Goal: Task Accomplishment & Management: Use online tool/utility

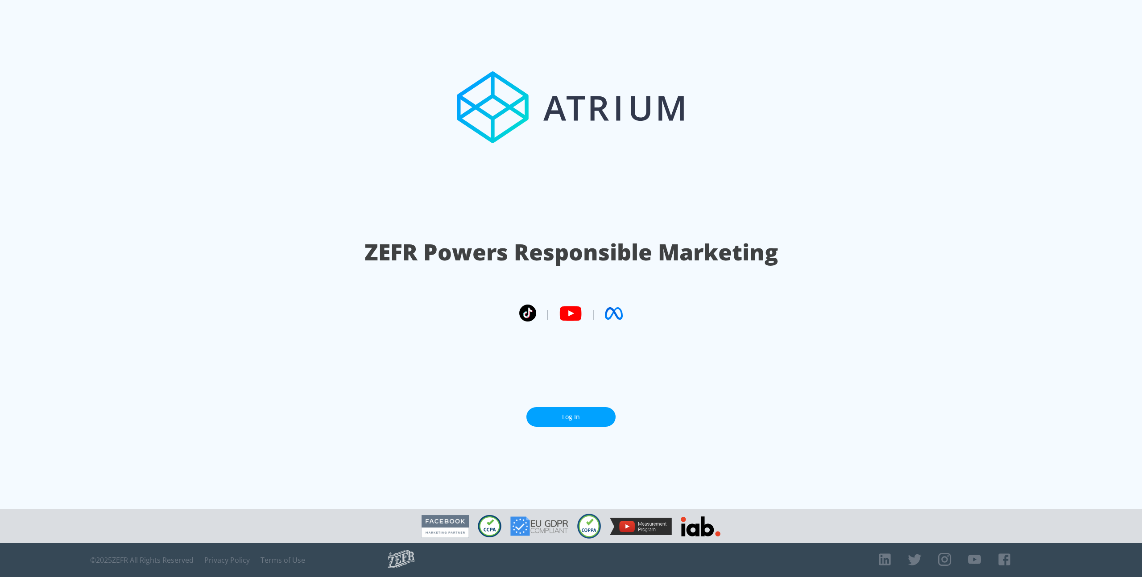
click at [561, 424] on section "ZEFR Powers Responsible Marketing | | Log In" at bounding box center [571, 255] width 1142 height 510
click at [562, 413] on link "Log In" at bounding box center [570, 417] width 89 height 20
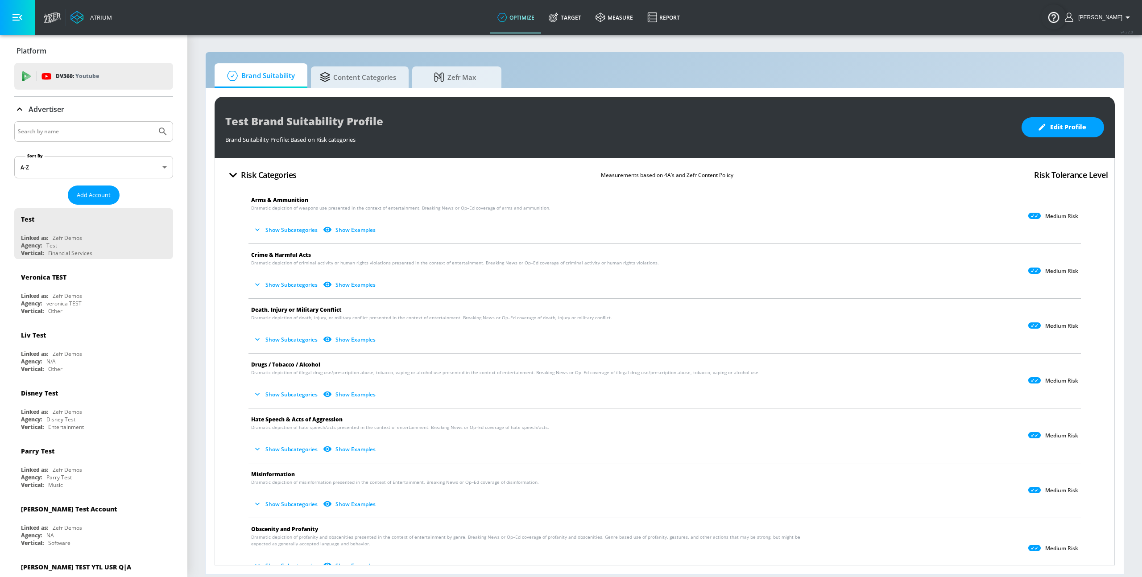
click at [104, 126] on input "Search by name" at bounding box center [85, 132] width 135 height 12
type input "amazon"
click at [153, 122] on button "Submit Search" at bounding box center [163, 132] width 20 height 20
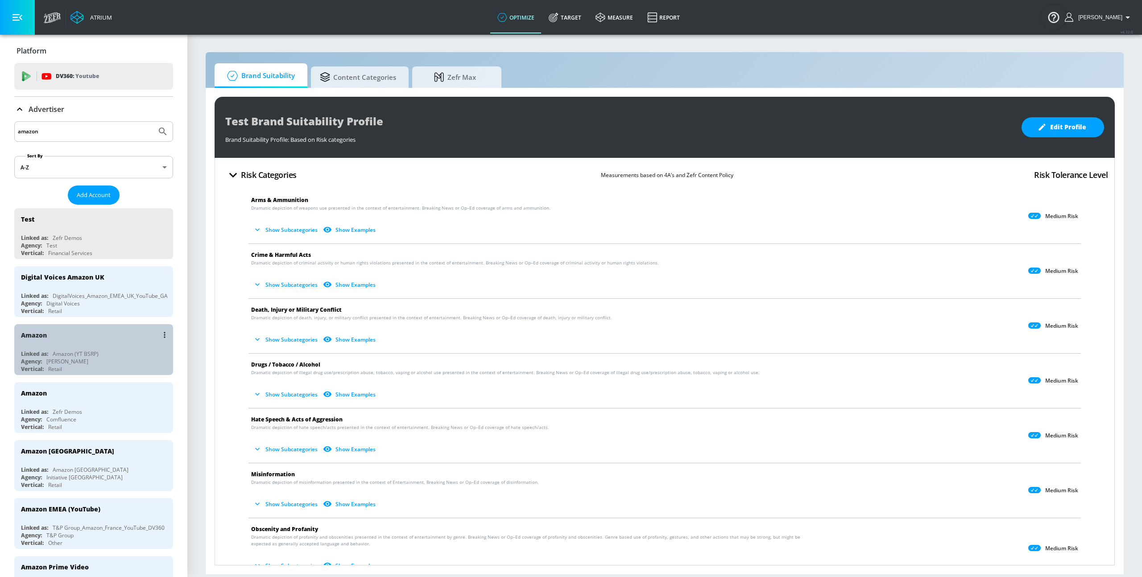
click at [84, 347] on div "Amazon Linked as: Amazon (YT BSRP) Agency: [PERSON_NAME] Vertical: Retail" at bounding box center [93, 349] width 159 height 51
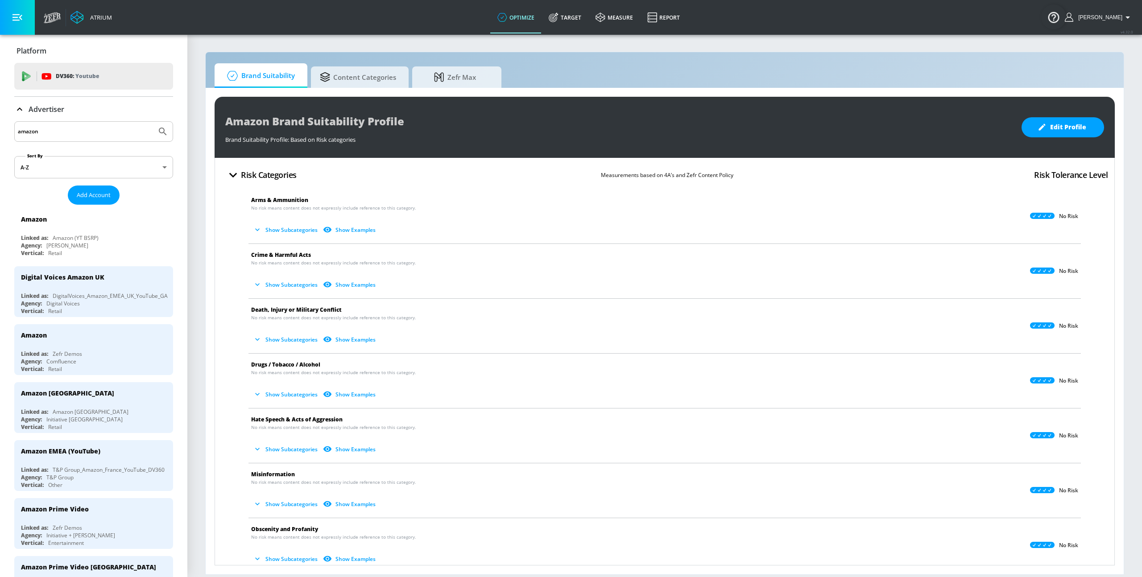
scroll to position [14, 0]
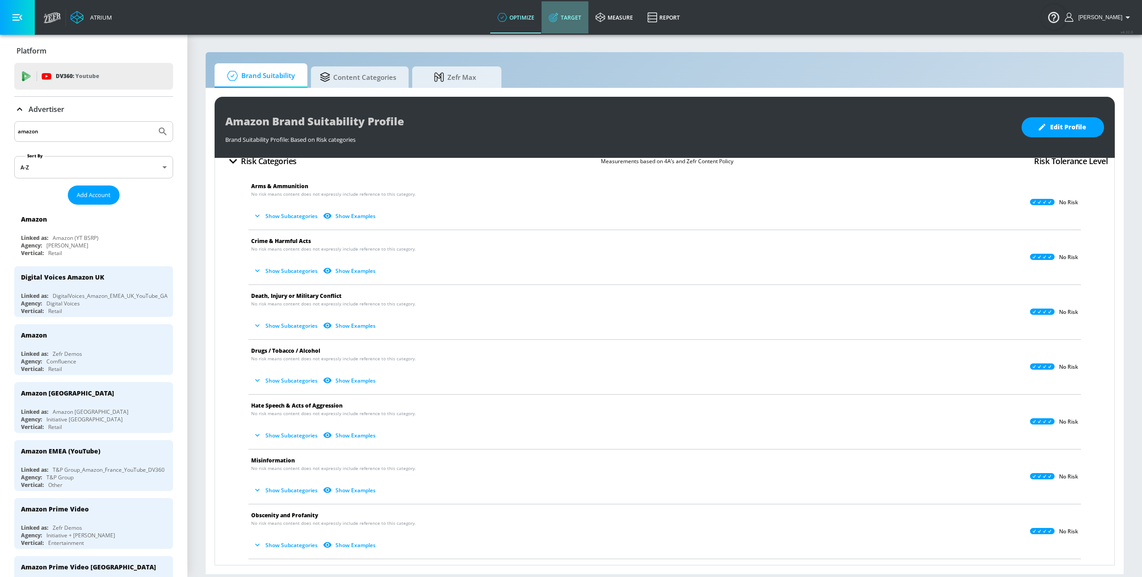
click at [579, 18] on link "Target" at bounding box center [565, 17] width 47 height 32
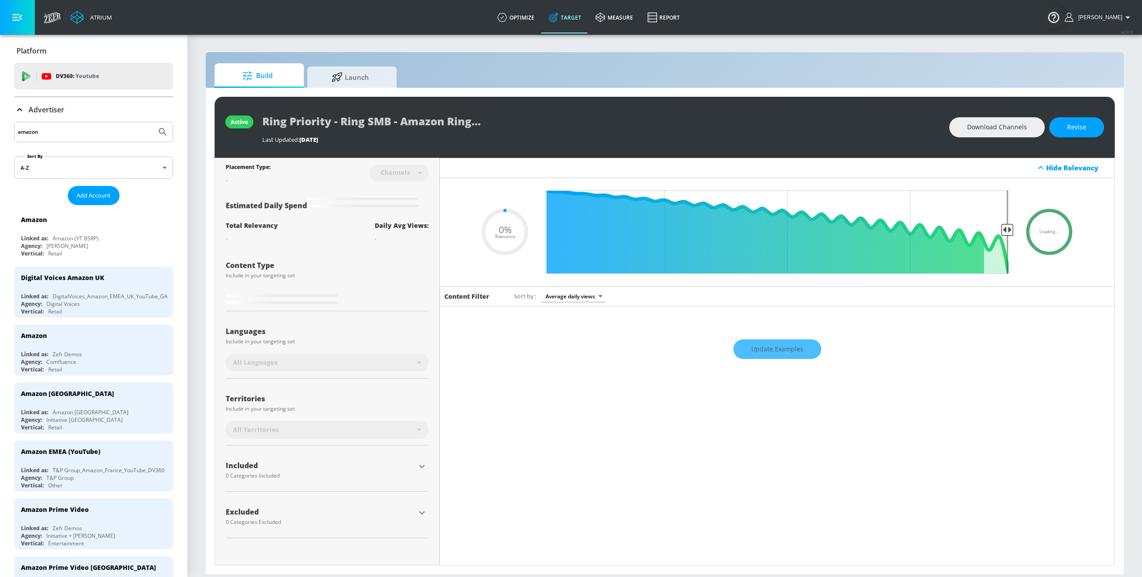
type input "0.05"
click at [376, 89] on div "active Ring Priority - Ring SMB - Amazon Ring - YTS Last Updated: [DATE] Downlo…" at bounding box center [665, 331] width 918 height 487
click at [367, 81] on span "Launch" at bounding box center [350, 75] width 68 height 21
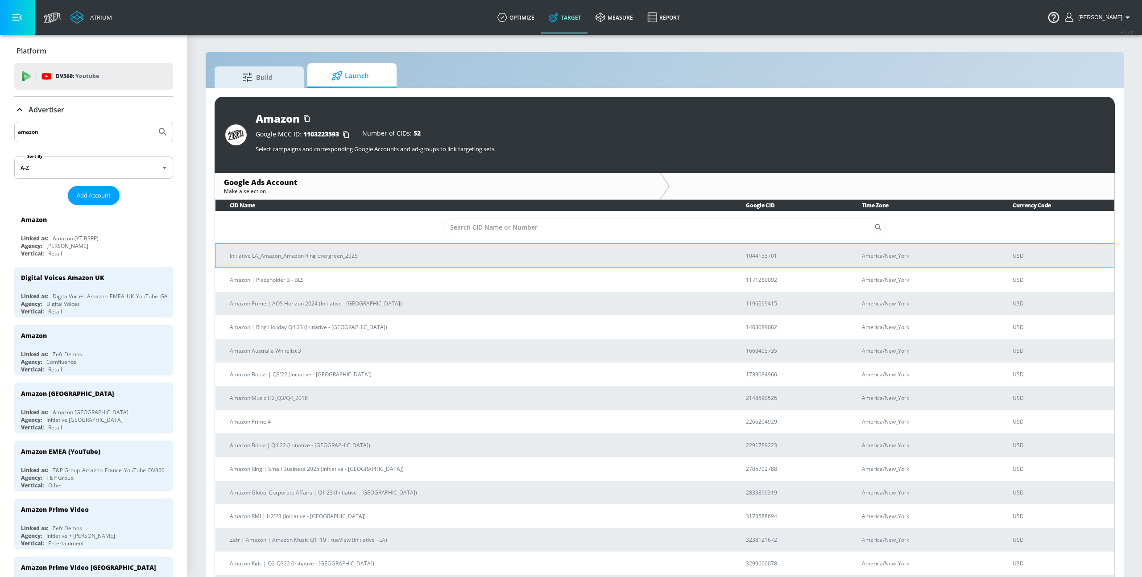
click at [311, 254] on p "Initiative LA_Amazon_Amazon Ring Evergreen_2025" at bounding box center [477, 255] width 495 height 9
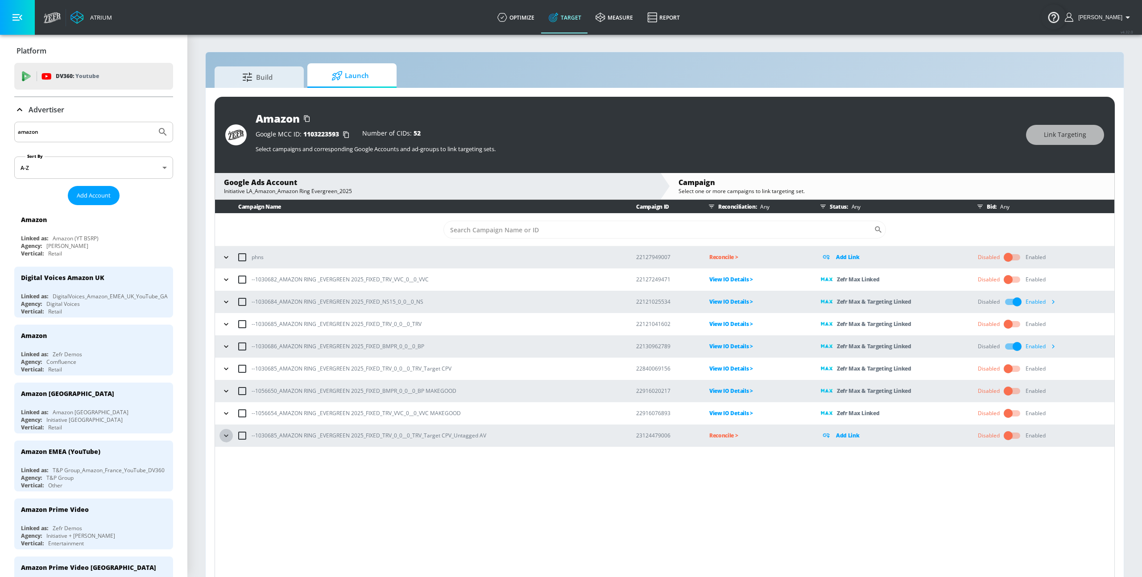
click at [227, 438] on icon "button" at bounding box center [226, 435] width 9 height 9
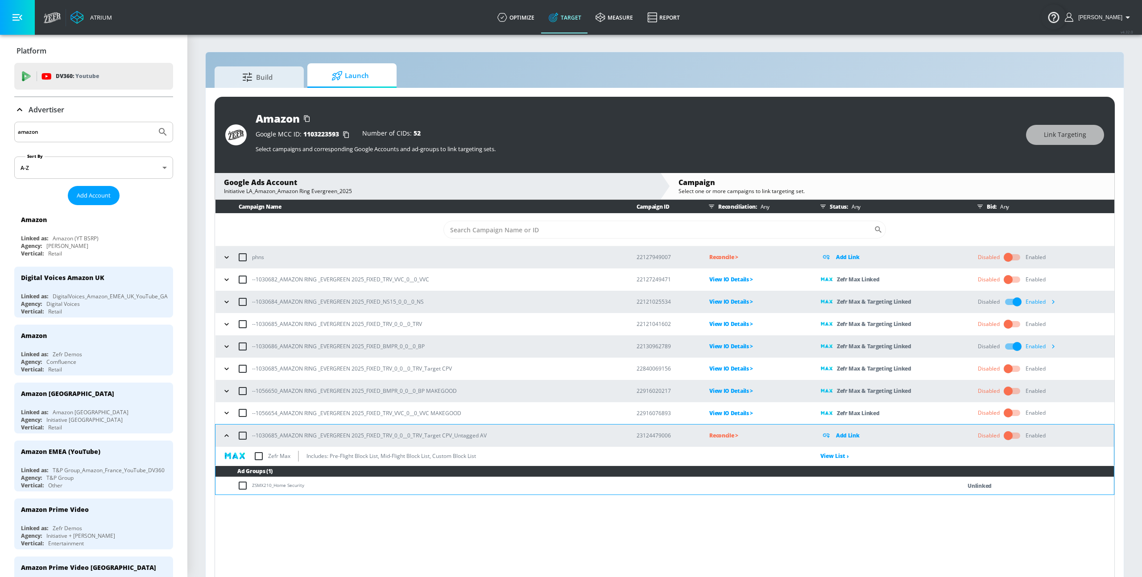
click at [259, 456] on input "checkbox" at bounding box center [258, 456] width 19 height 19
checkbox input "true"
